Goal: Task Accomplishment & Management: Manage account settings

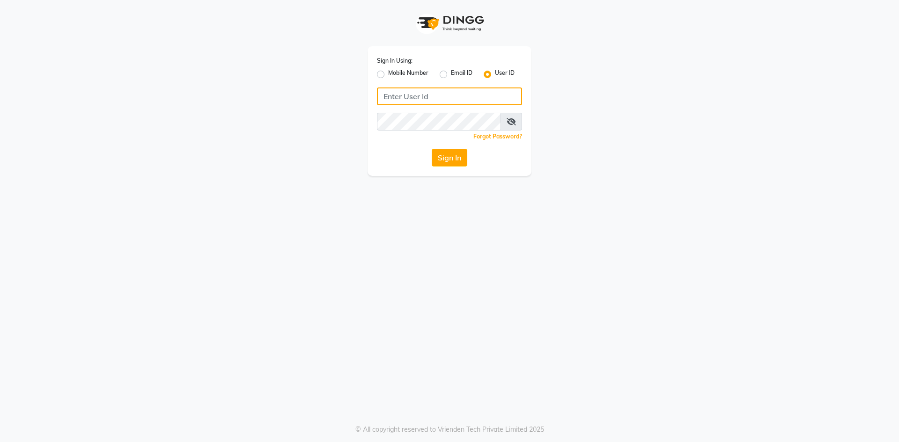
type input "e1851-01"
drag, startPoint x: 243, startPoint y: 167, endPoint x: 453, endPoint y: 464, distance: 364.1
click at [453, 442] on html "Sign In Using: Mobile Number Email ID User ID e1851-01 Remember me Forgot Passw…" at bounding box center [449, 221] width 899 height 442
click at [439, 152] on button "Sign In" at bounding box center [450, 158] width 36 height 18
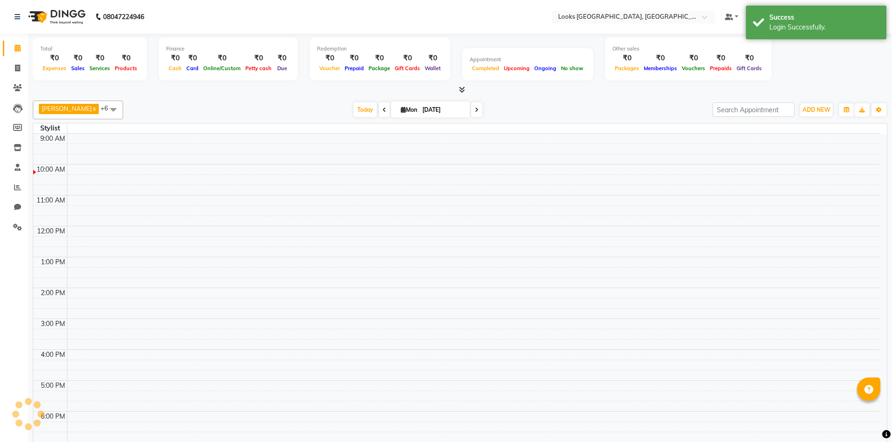
select select "en"
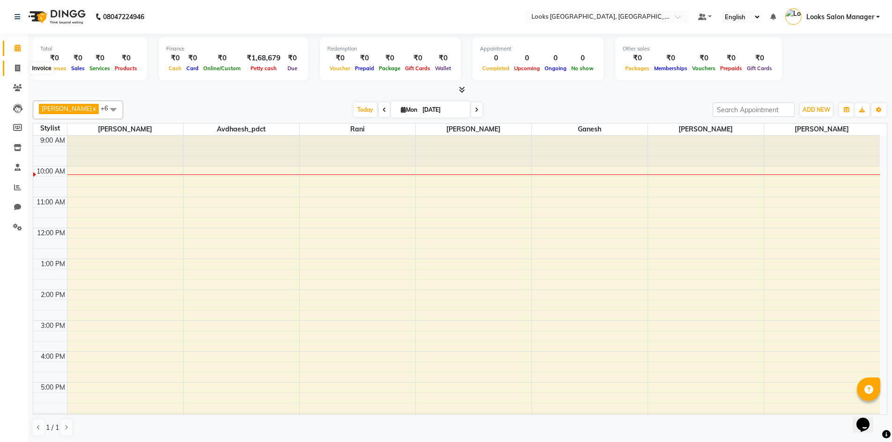
click at [20, 66] on icon at bounding box center [17, 68] width 5 height 7
select select "service"
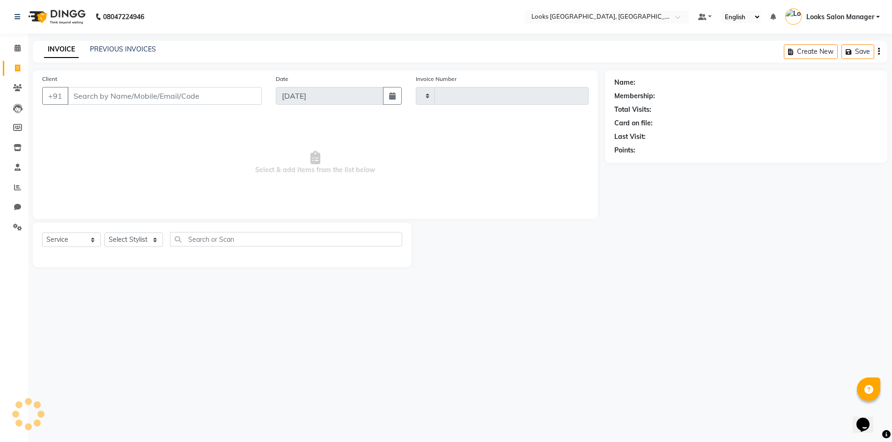
type input "1697"
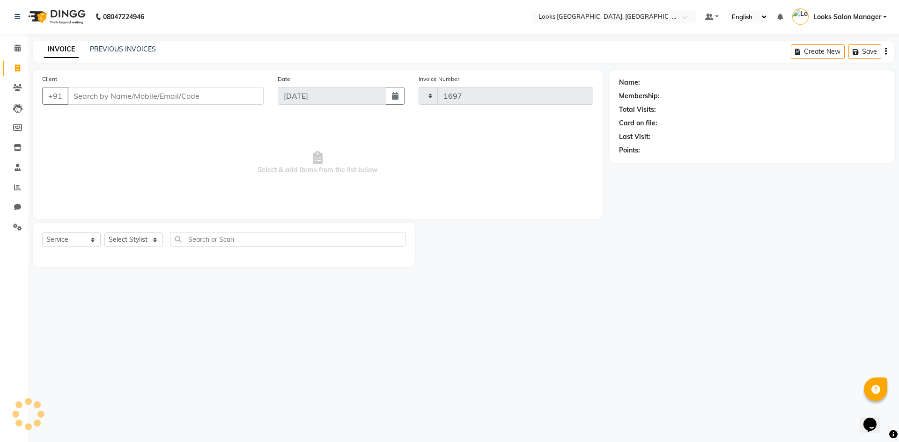
select select "4460"
click at [128, 51] on link "PREVIOUS INVOICES" at bounding box center [123, 49] width 66 height 8
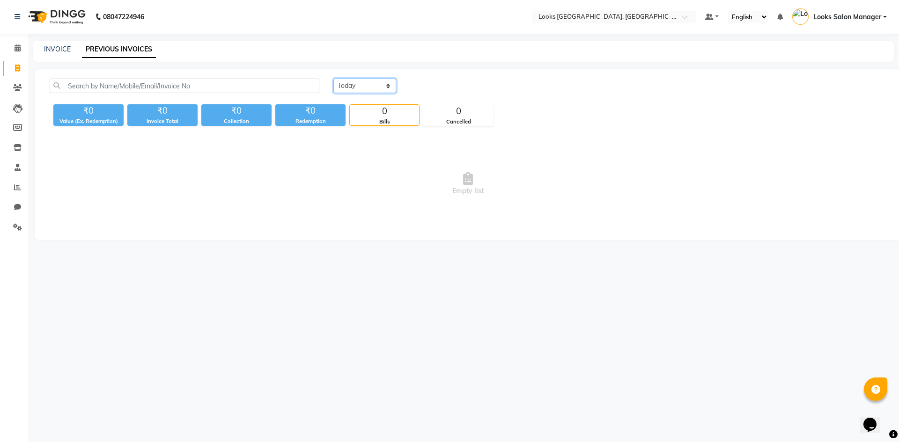
click at [345, 81] on select "[DATE] [DATE] Custom Range" at bounding box center [364, 86] width 63 height 15
select select "[DATE]"
click at [333, 79] on select "[DATE] [DATE] Custom Range" at bounding box center [364, 86] width 63 height 15
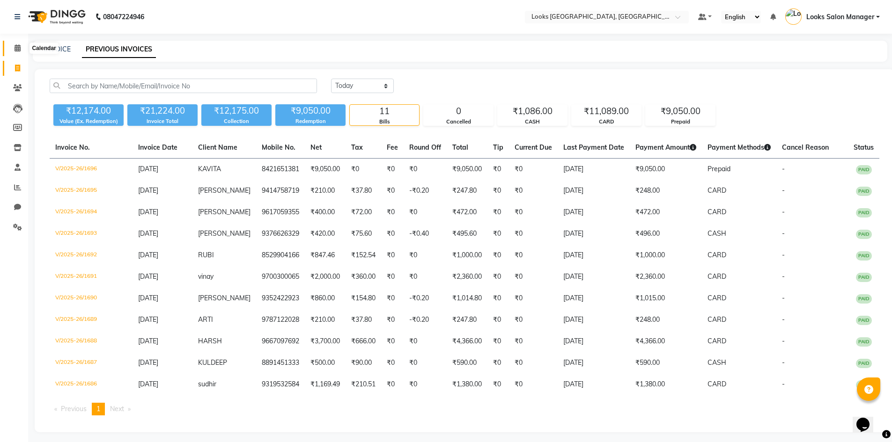
click at [20, 51] on icon at bounding box center [18, 47] width 6 height 7
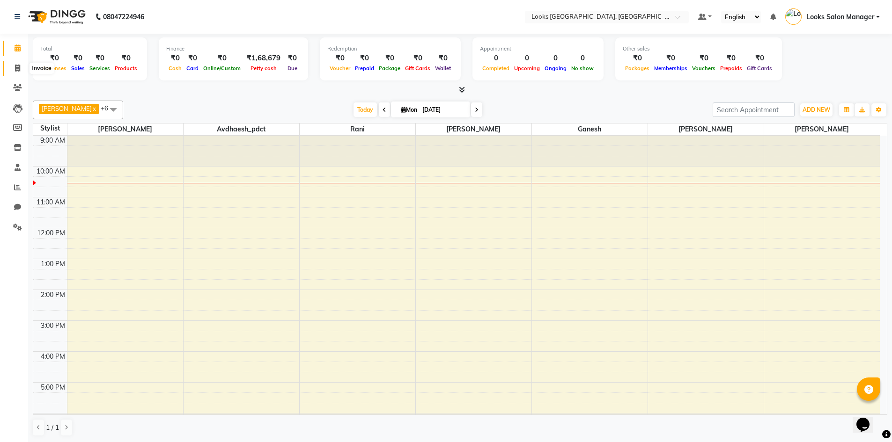
click at [14, 66] on span at bounding box center [17, 68] width 16 height 11
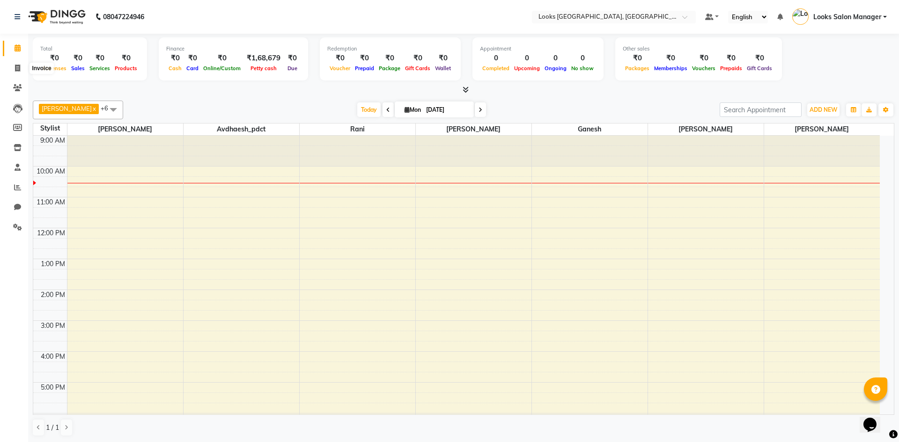
select select "4460"
select select "service"
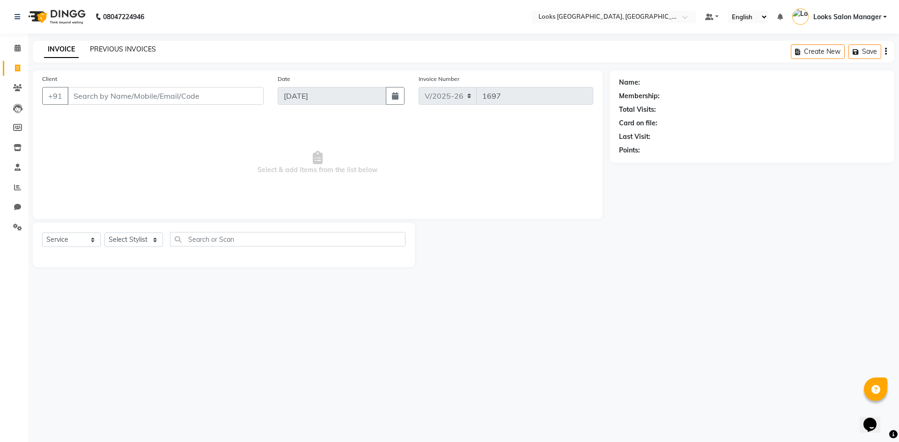
click at [102, 51] on link "PREVIOUS INVOICES" at bounding box center [123, 49] width 66 height 8
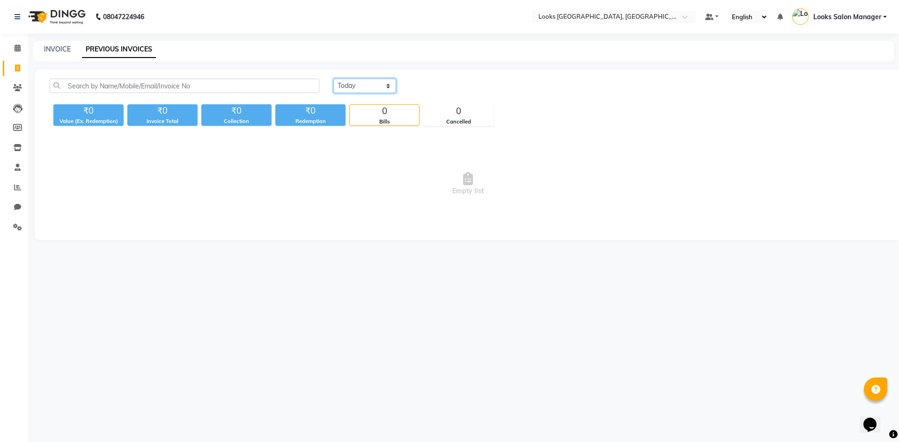
click at [366, 81] on select "[DATE] [DATE] Custom Range" at bounding box center [364, 86] width 63 height 15
select select "range"
click at [333, 79] on select "[DATE] [DATE] Custom Range" at bounding box center [364, 86] width 63 height 15
click at [440, 84] on input "[DATE]" at bounding box center [441, 86] width 66 height 13
select select "9"
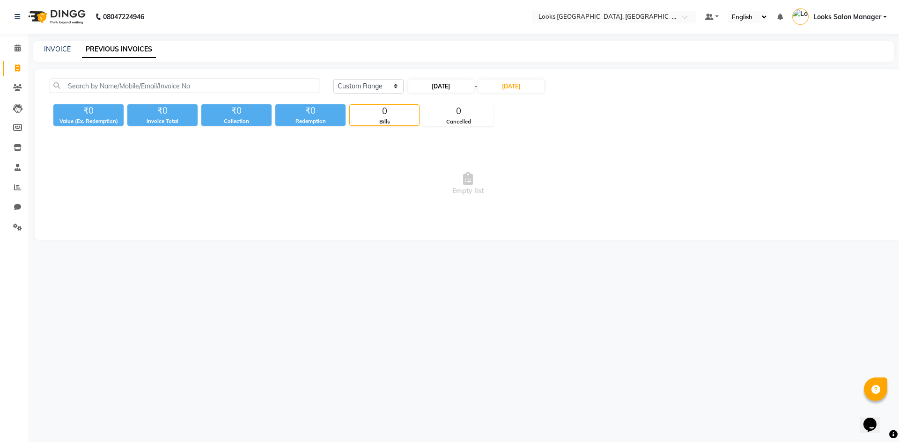
select select "2025"
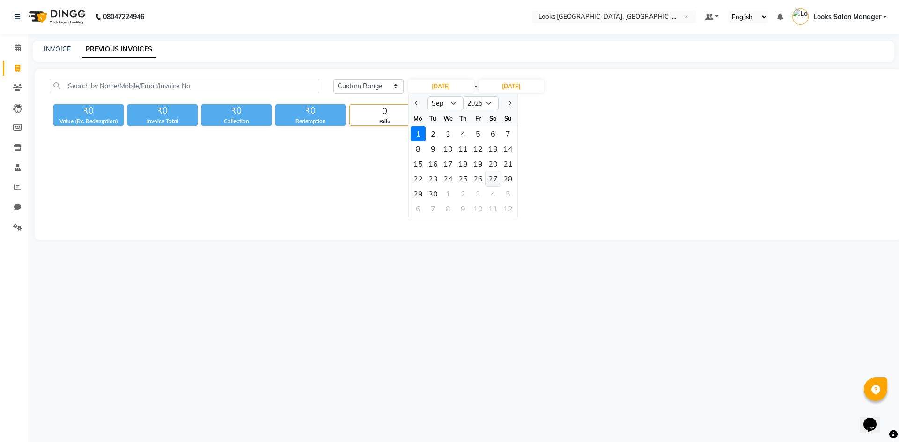
click at [489, 175] on div "27" at bounding box center [492, 178] width 15 height 15
type input "[DATE]"
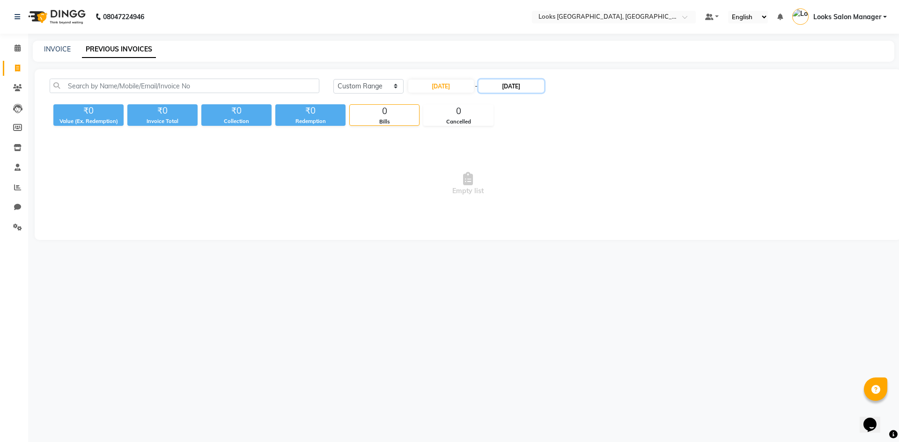
click at [517, 85] on input "[DATE]" at bounding box center [511, 86] width 66 height 13
click at [572, 179] on div "27" at bounding box center [569, 178] width 15 height 15
type input "[DATE]"
click at [464, 90] on input "[DATE]" at bounding box center [441, 86] width 66 height 13
select select "9"
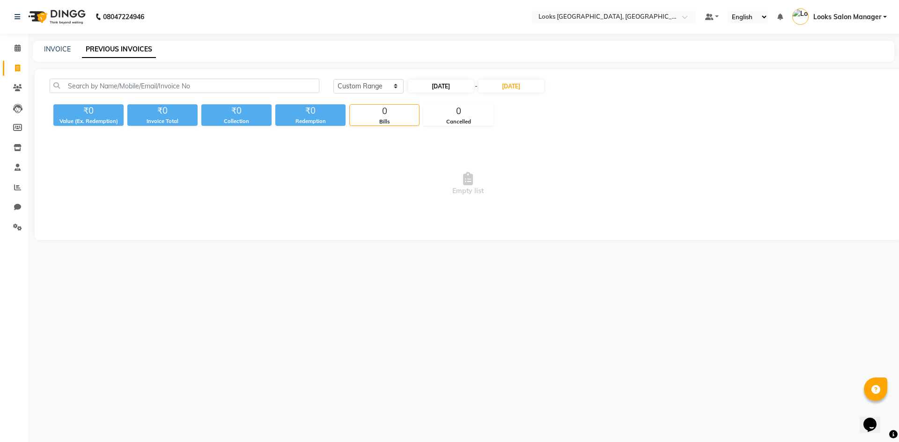
select select "2025"
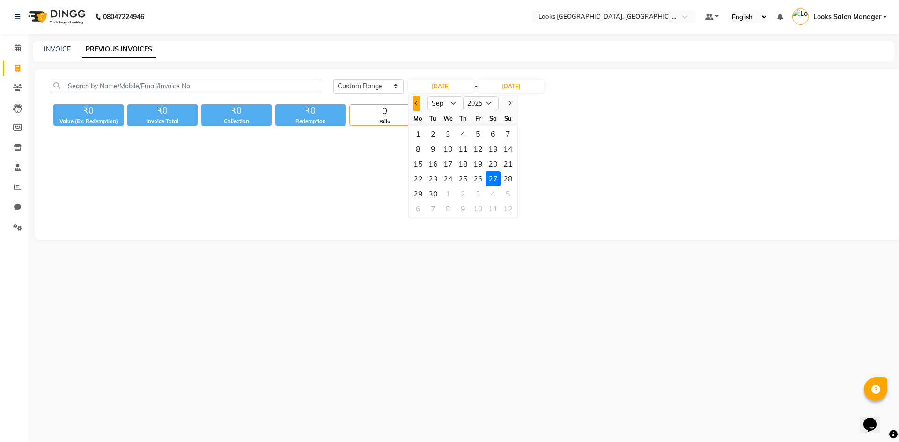
click at [415, 104] on span "Previous month" at bounding box center [416, 104] width 4 height 4
select select "8"
click at [448, 197] on div "27" at bounding box center [447, 193] width 15 height 15
type input "[DATE]"
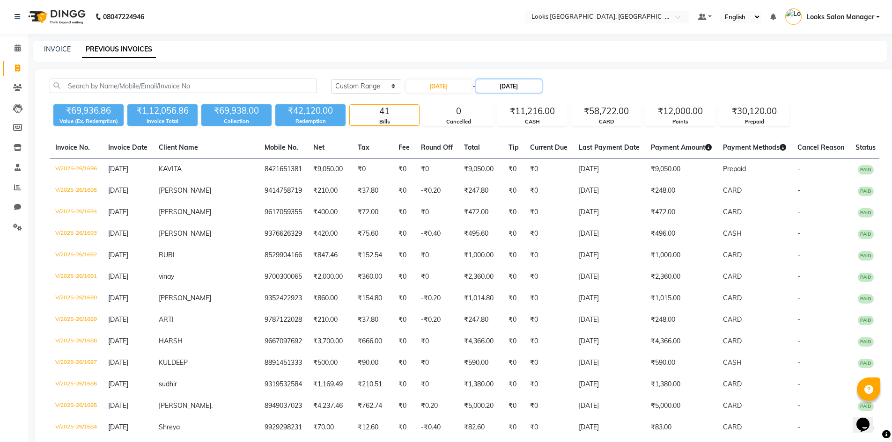
click at [520, 90] on input "[DATE]" at bounding box center [509, 86] width 66 height 13
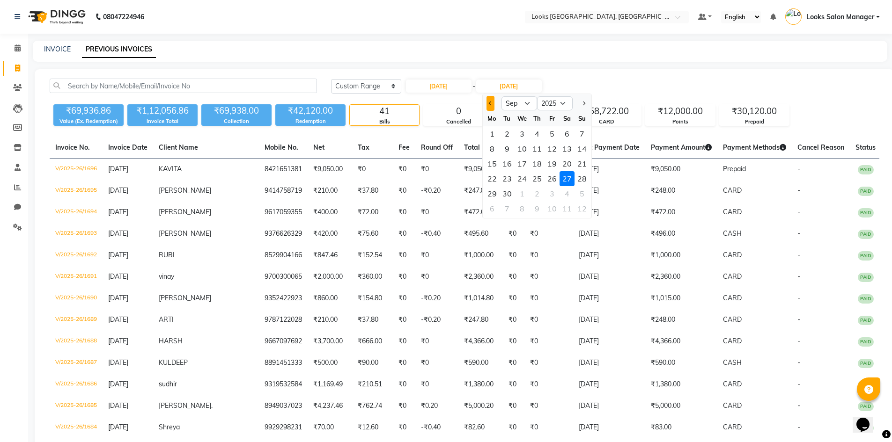
click at [489, 103] on span "Previous month" at bounding box center [490, 104] width 4 height 4
select select "8"
click at [527, 200] on div "27" at bounding box center [521, 193] width 15 height 15
type input "[DATE]"
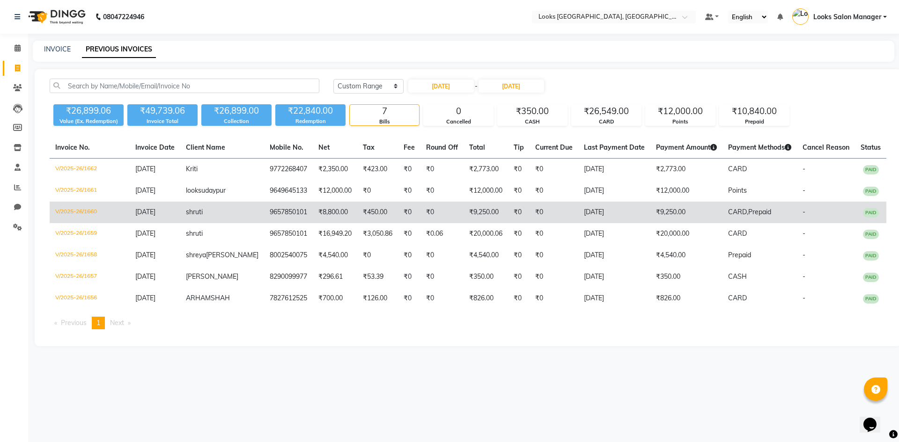
click at [284, 223] on td "9657850101" at bounding box center [288, 213] width 49 height 22
